Goal: Information Seeking & Learning: Learn about a topic

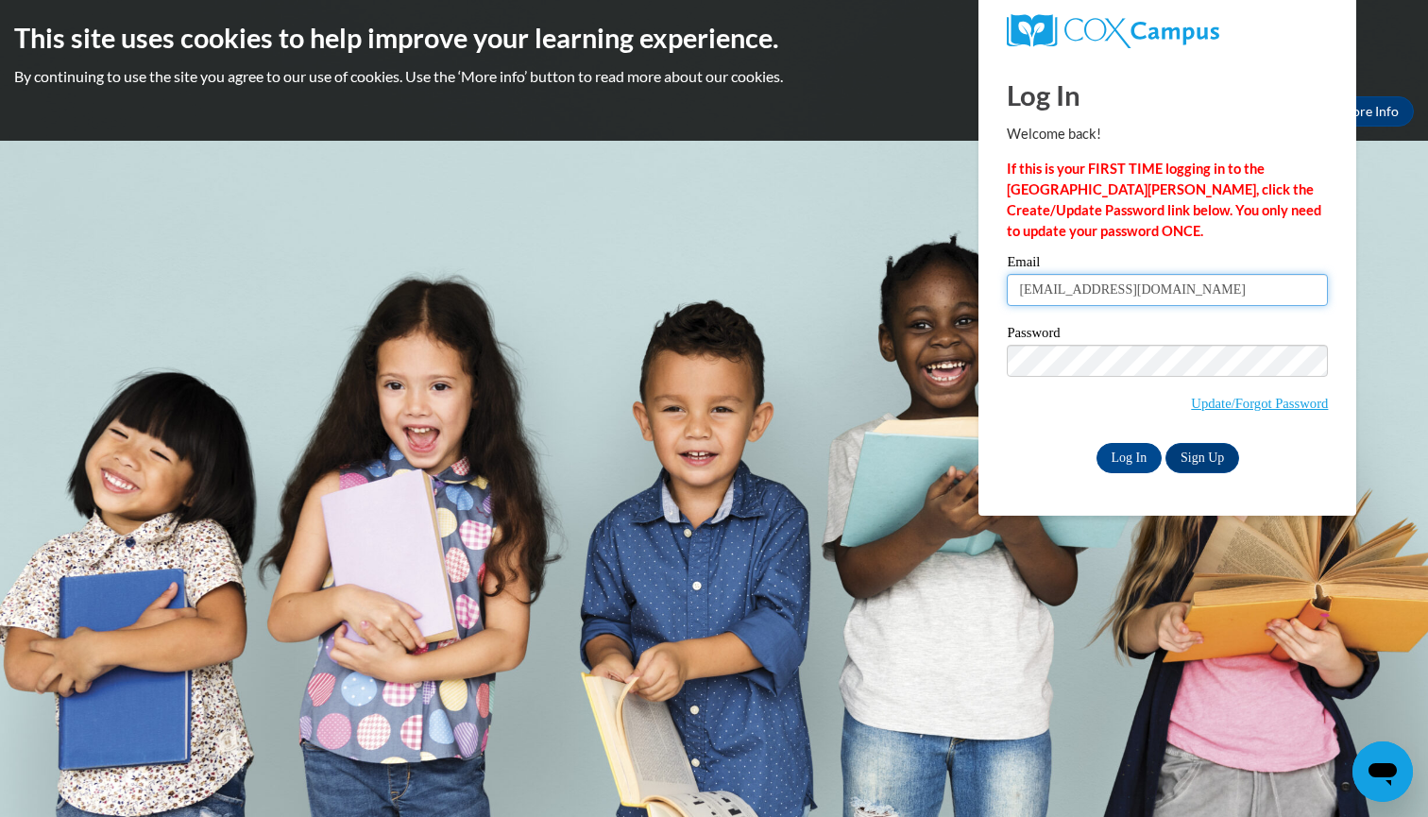
type input "swinston2484@gmail.com"
click at [1122, 452] on input "Log In" at bounding box center [1129, 458] width 66 height 30
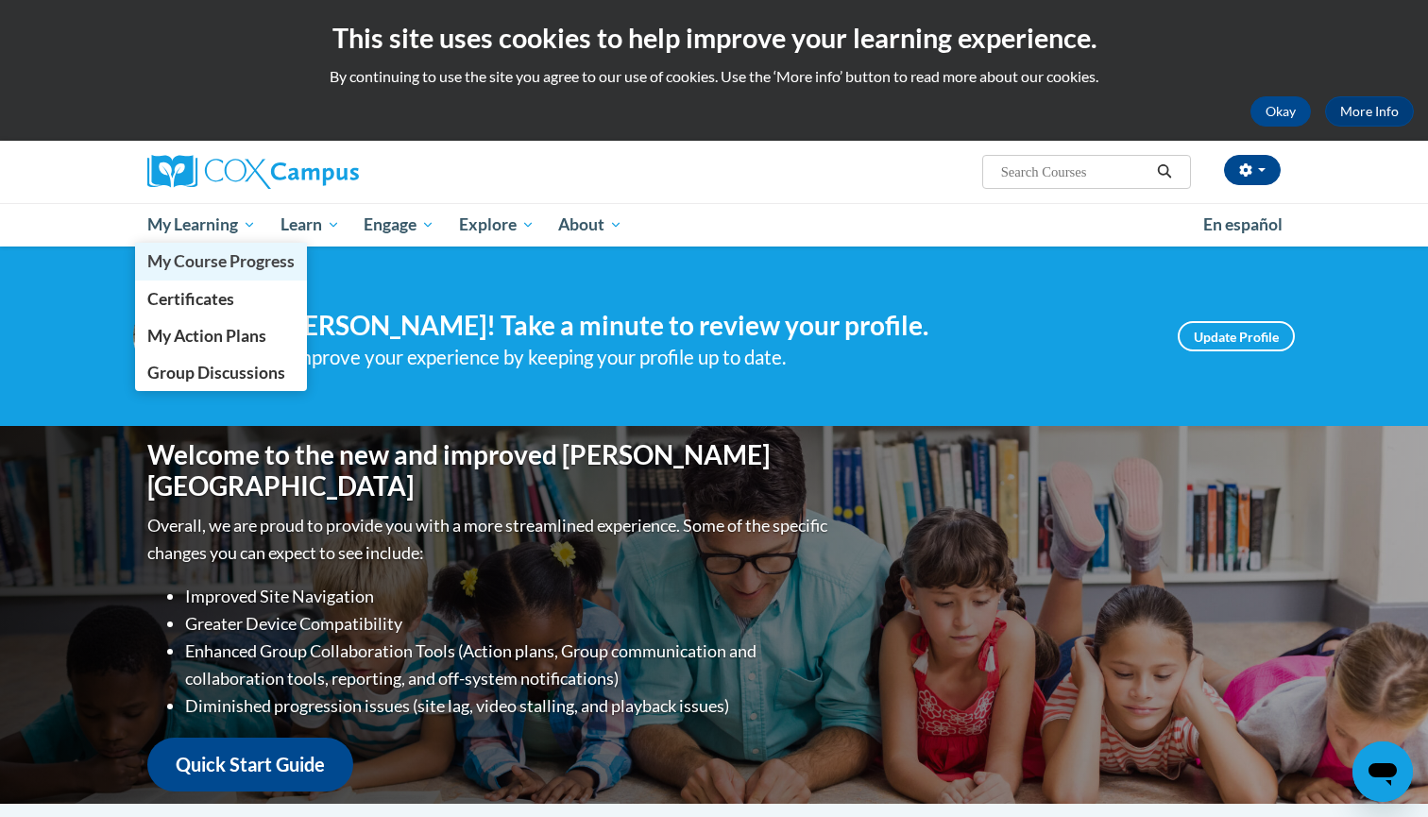
click at [199, 261] on span "My Course Progress" at bounding box center [220, 261] width 147 height 20
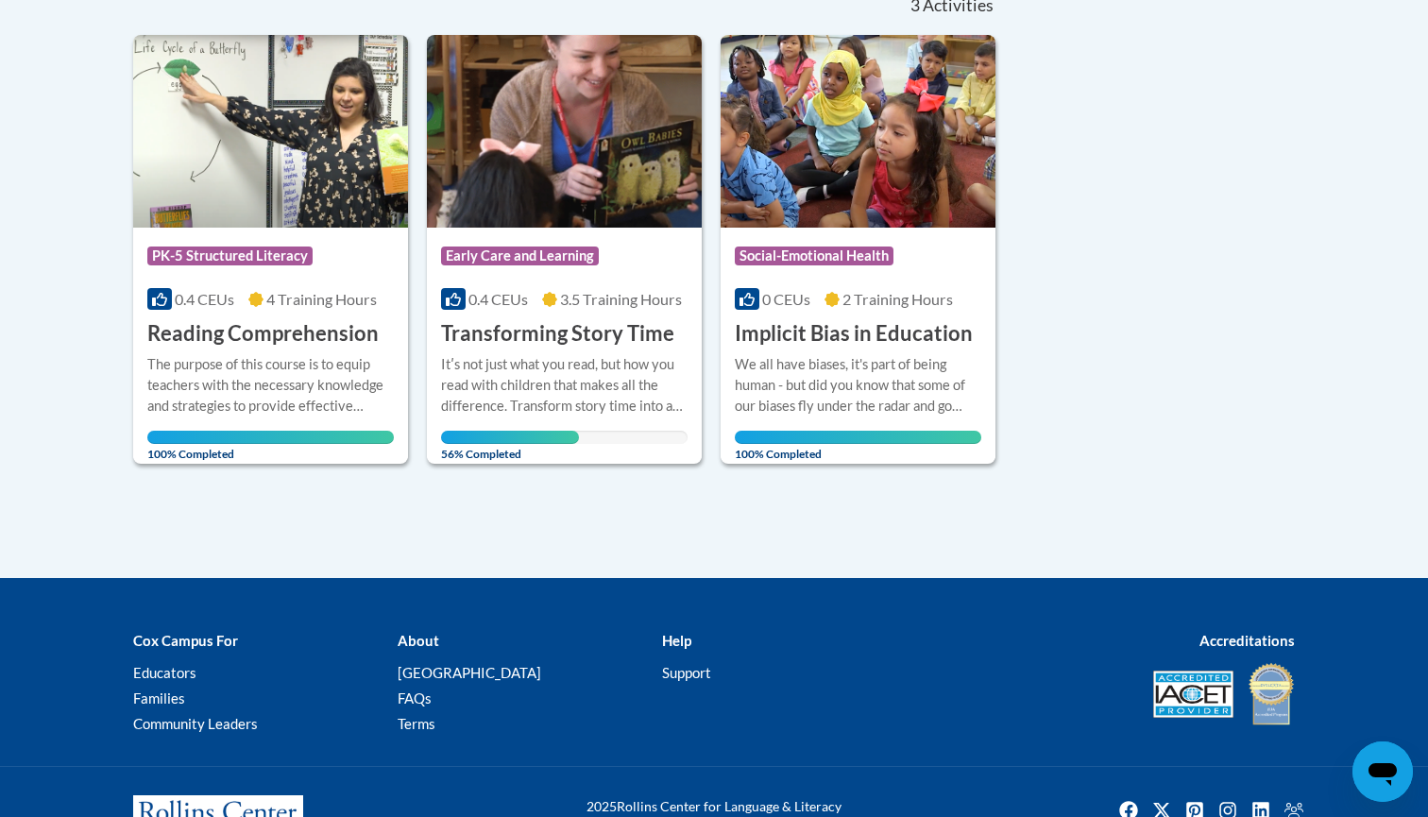
scroll to position [522, 0]
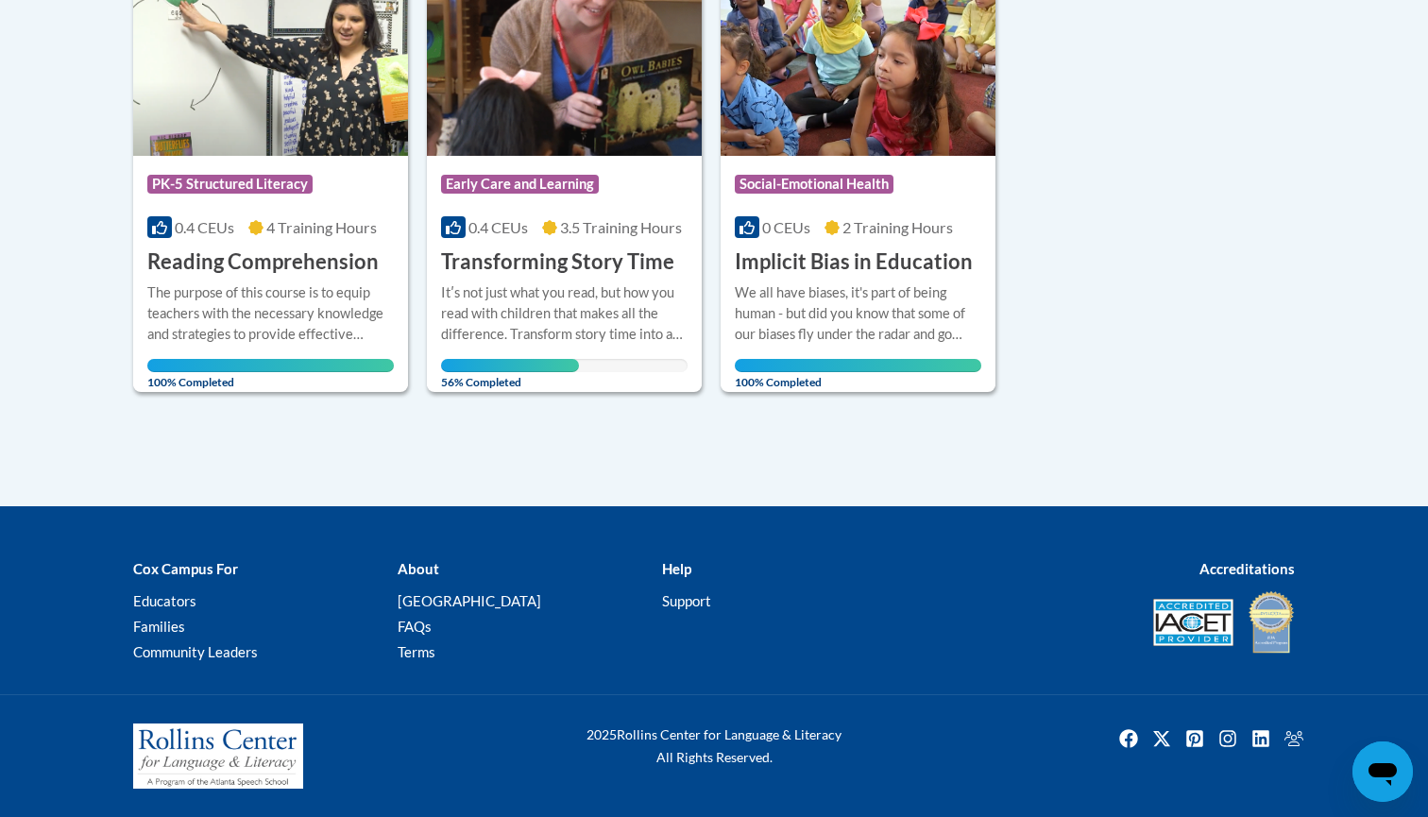
click at [563, 288] on div "Itʹs not just what you read, but how you read with children that makes all the …" at bounding box center [564, 313] width 246 height 62
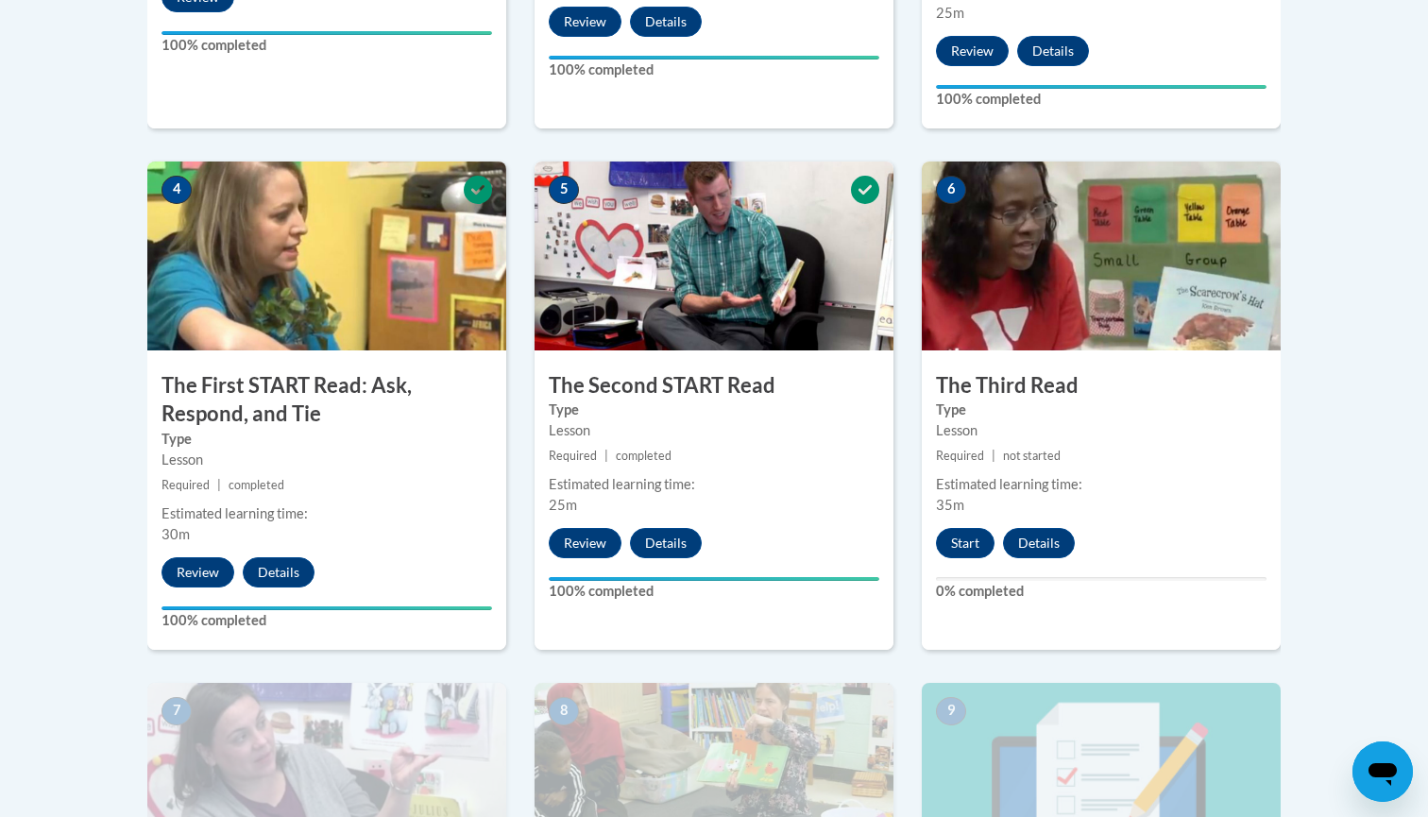
scroll to position [1007, 0]
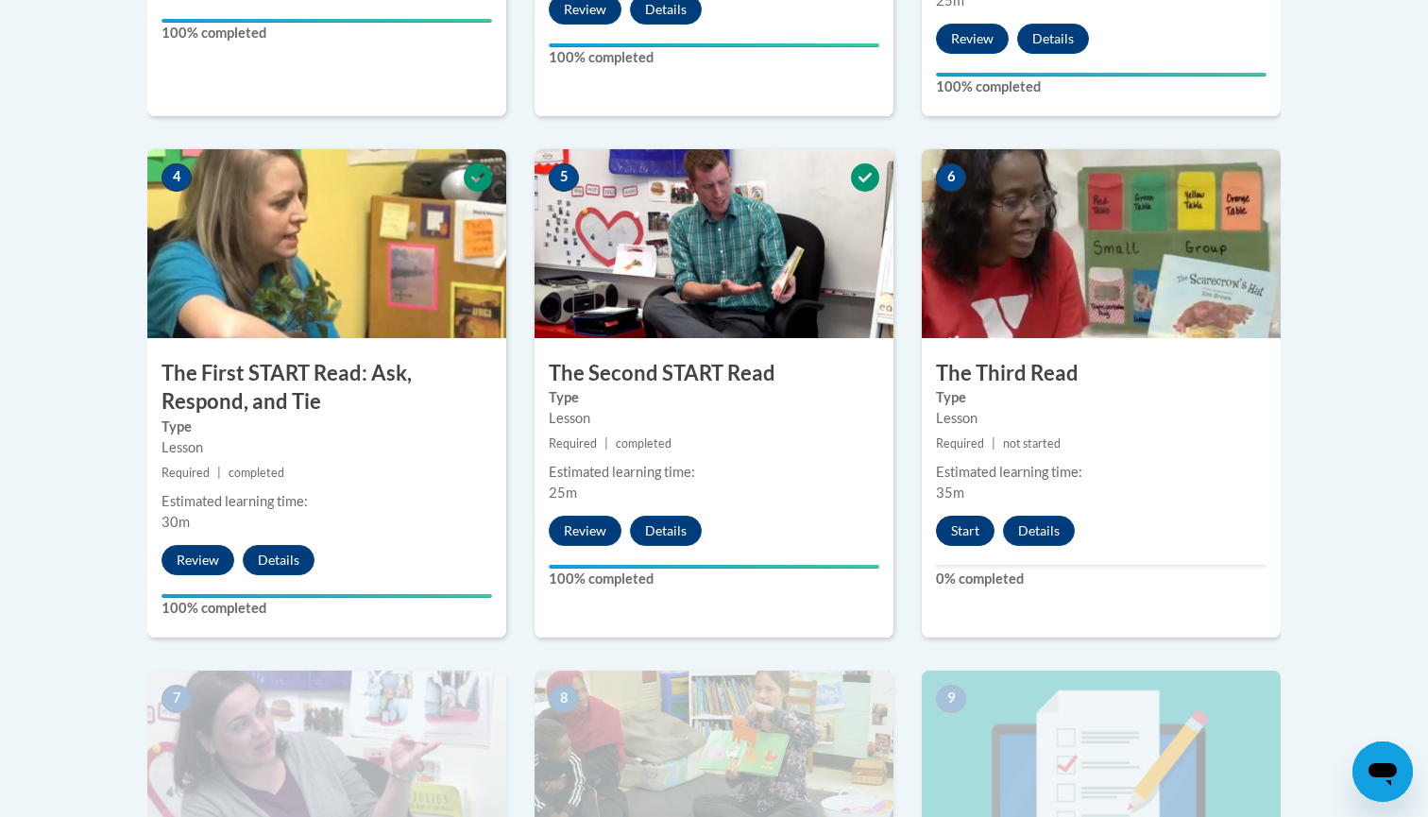
click at [974, 526] on button "Start" at bounding box center [965, 531] width 59 height 30
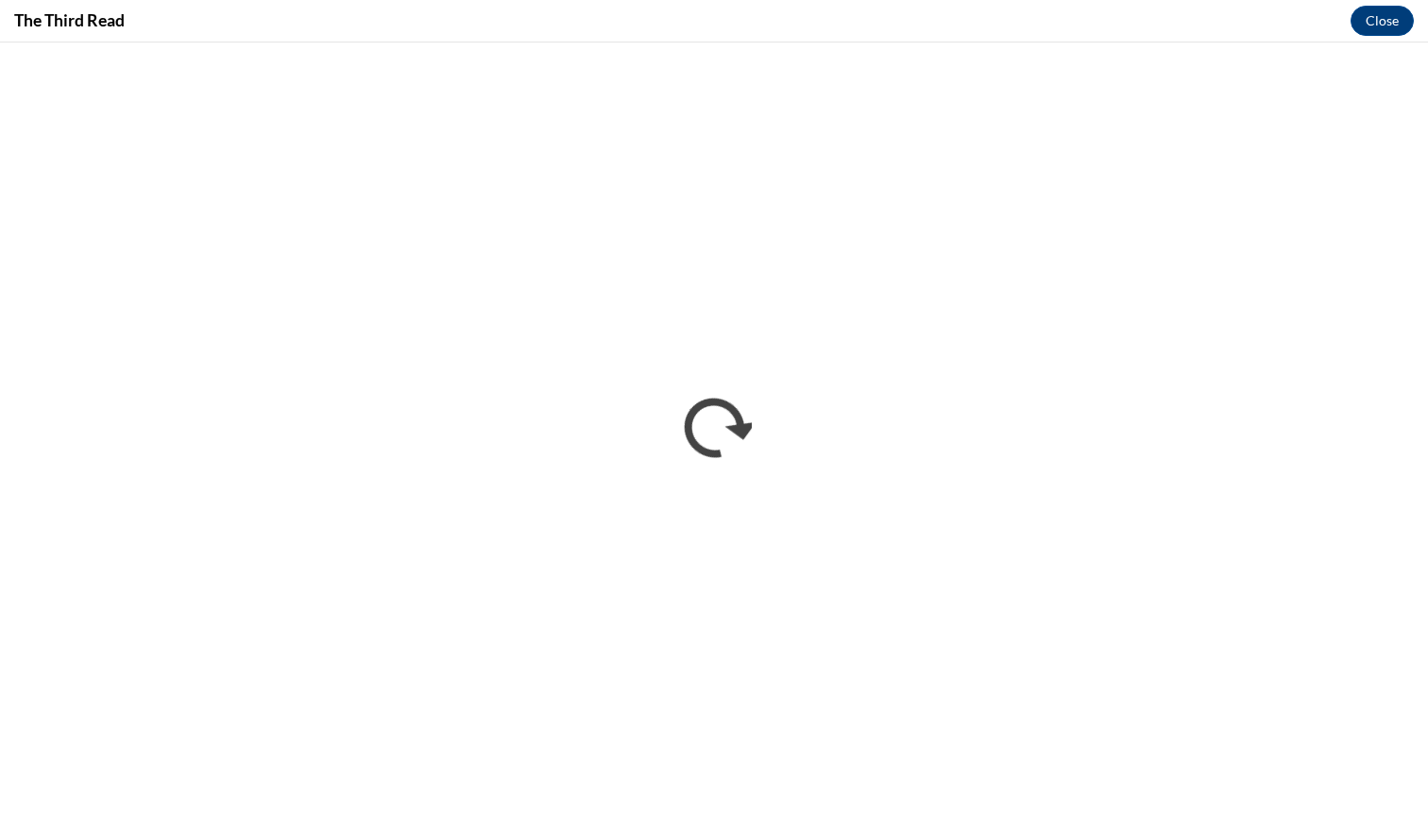
scroll to position [0, 0]
